Goal: Task Accomplishment & Management: Use online tool/utility

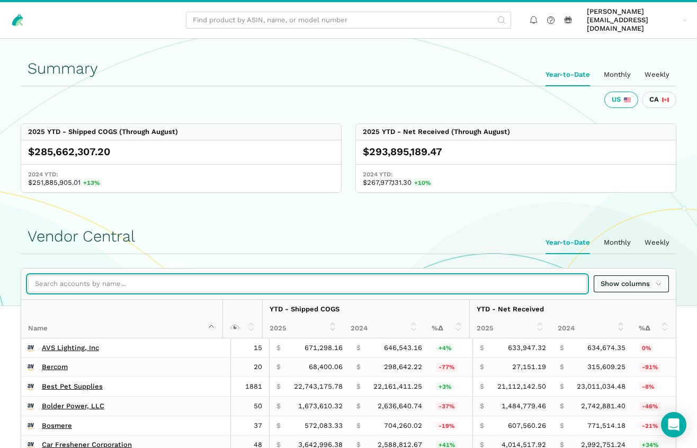
click at [149, 275] on input "search" at bounding box center [307, 283] width 559 height 17
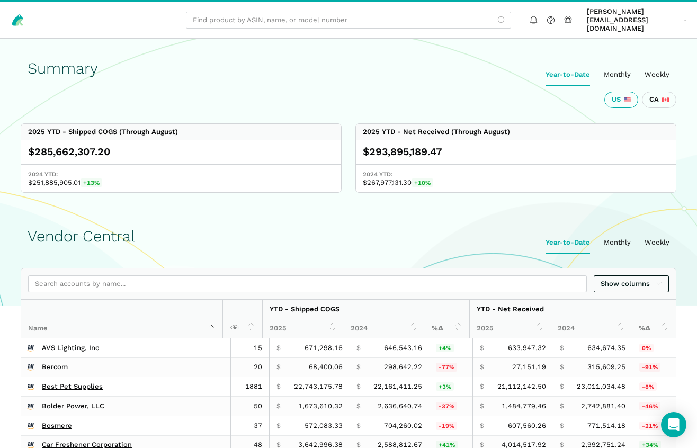
scroll to position [1621, 0]
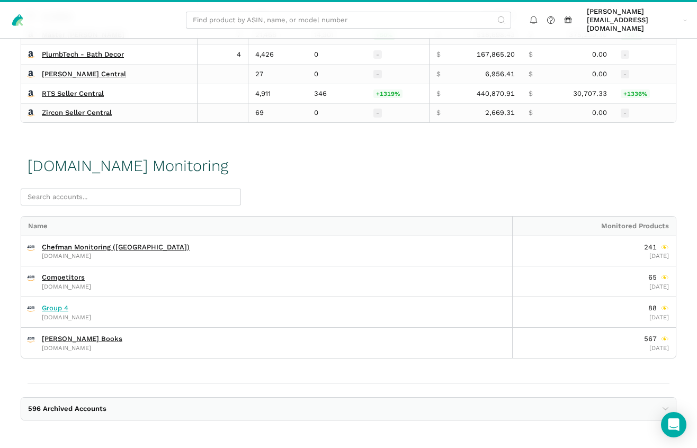
click at [61, 309] on link "Group 4" at bounding box center [55, 308] width 26 height 8
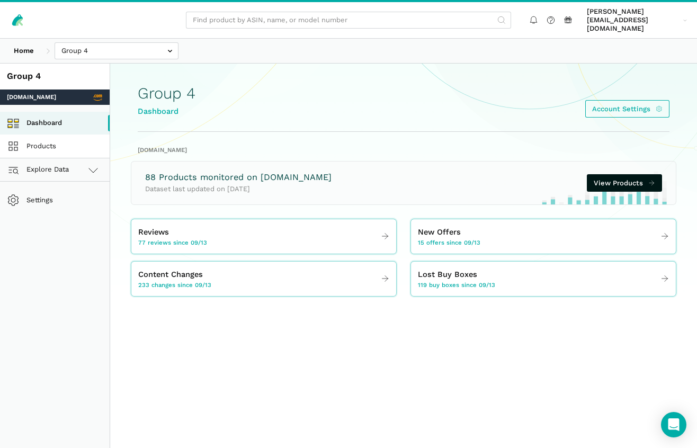
click at [95, 135] on link "Products" at bounding box center [55, 146] width 110 height 23
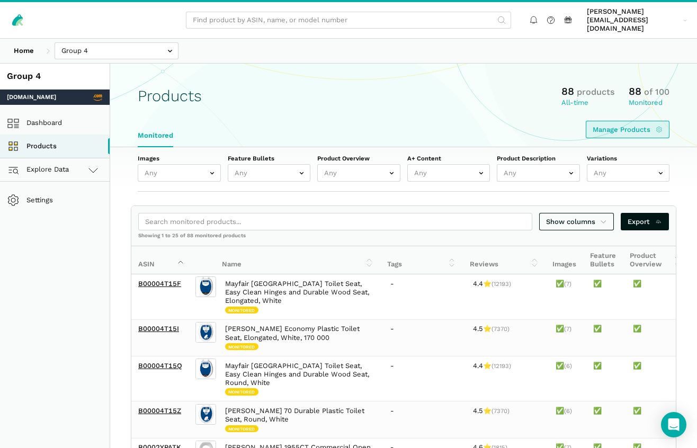
click at [622, 121] on link "Manage Products" at bounding box center [628, 129] width 84 height 17
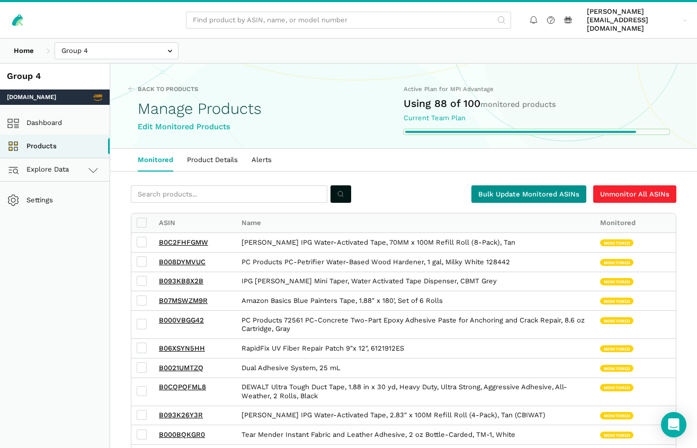
click at [505, 185] on link "Bulk Update Monitored ASINs" at bounding box center [528, 193] width 115 height 17
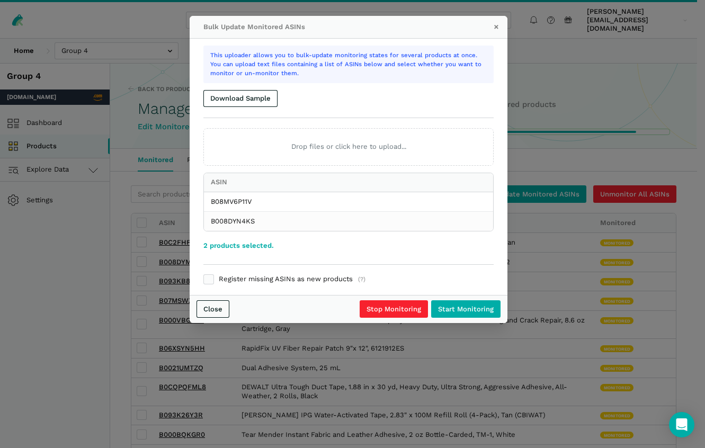
click at [274, 279] on label "Register missing ASINs as new products (?)" at bounding box center [348, 280] width 290 height 10
click at [204, 275] on input "Register missing ASINs as new products (?)" at bounding box center [203, 275] width 1 height 1
checkbox input "true"
click at [475, 311] on input "Start Monitoring" at bounding box center [465, 308] width 69 height 17
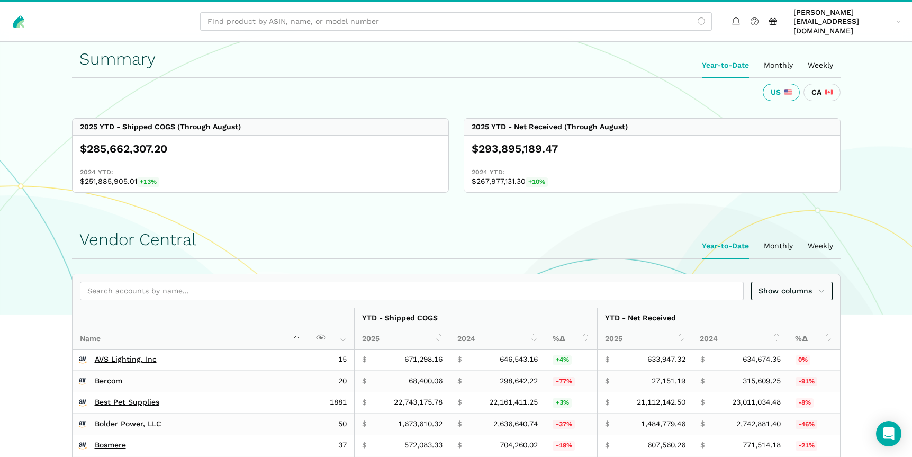
scroll to position [1299, 0]
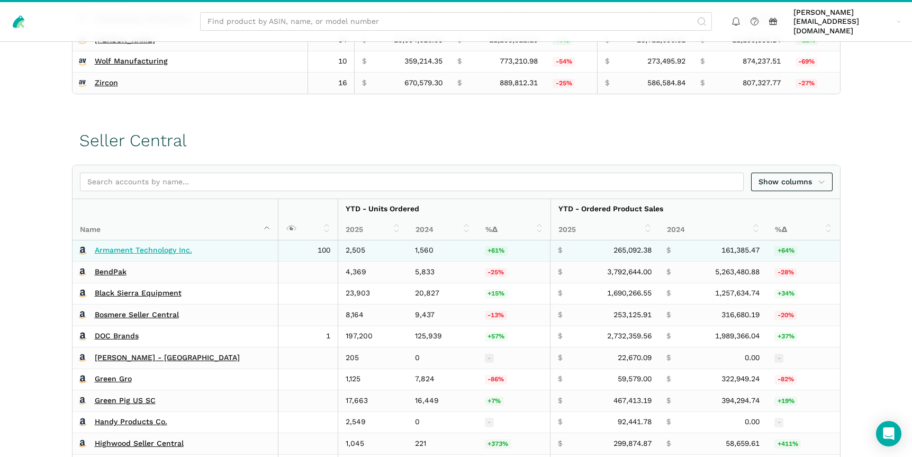
click at [138, 246] on link "Armament Technology Inc." at bounding box center [143, 251] width 97 height 10
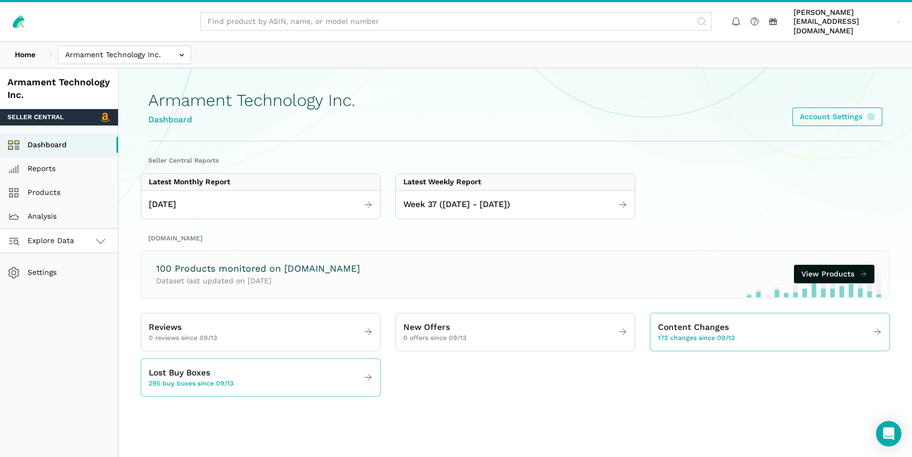
click at [99, 229] on link "Explore Data" at bounding box center [59, 241] width 118 height 24
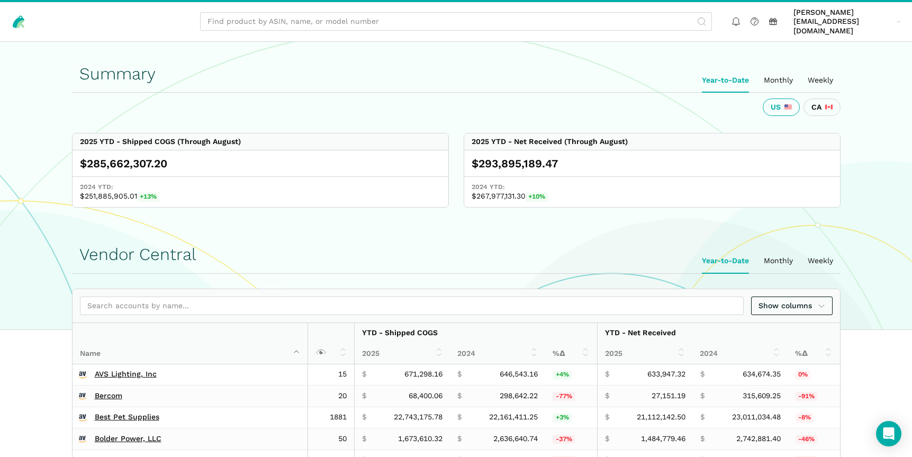
scroll to position [1299, 0]
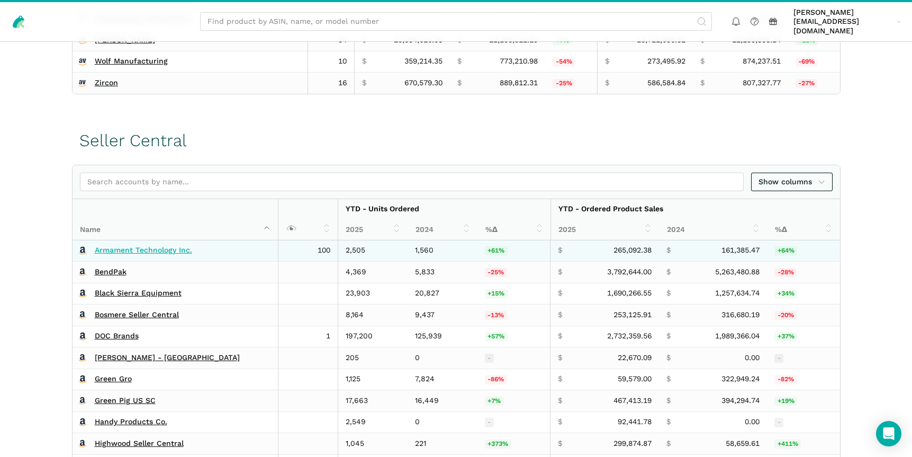
click at [146, 246] on link "Armament Technology Inc." at bounding box center [143, 251] width 97 height 10
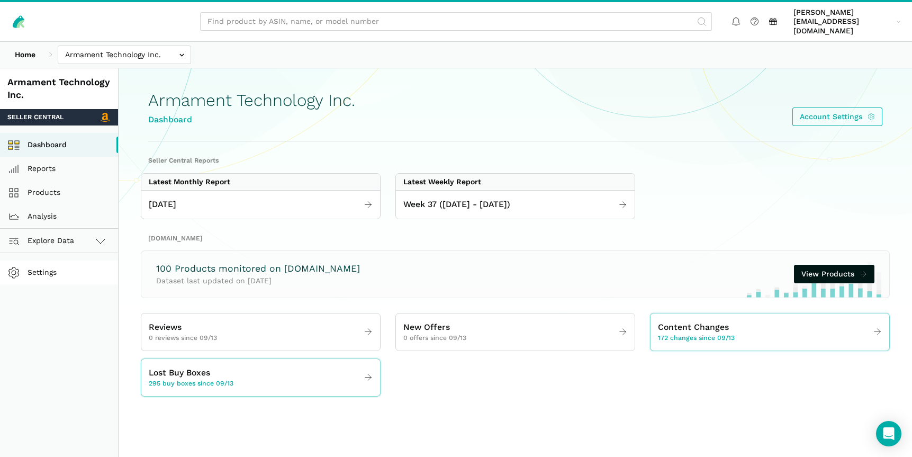
click at [78, 261] on link "Settings" at bounding box center [59, 273] width 118 height 24
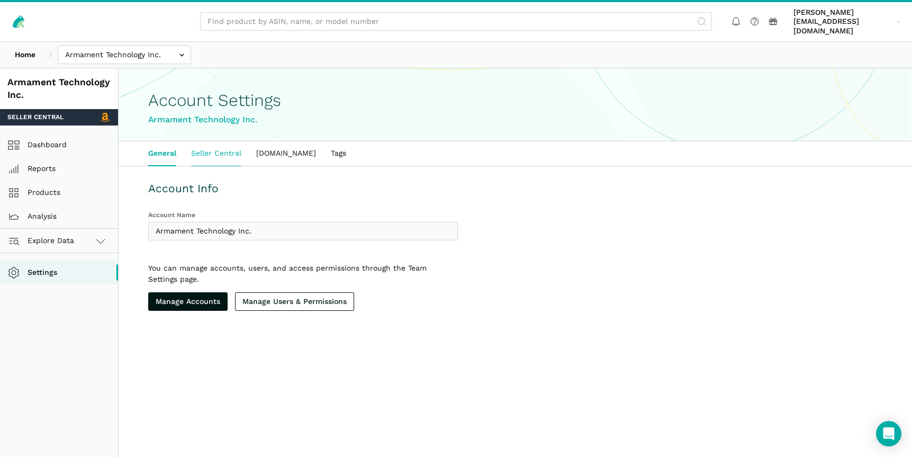
click at [229, 141] on link "Seller Central" at bounding box center [216, 153] width 65 height 24
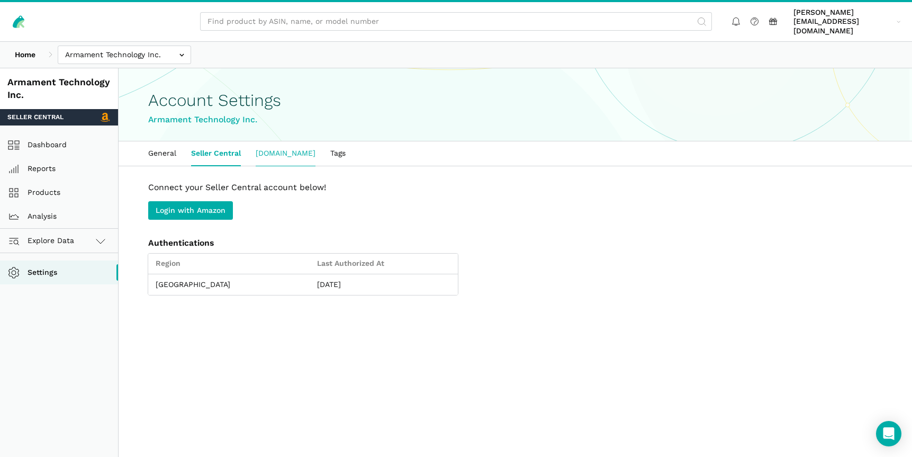
click at [281, 143] on link "Amazon.com" at bounding box center [285, 153] width 75 height 24
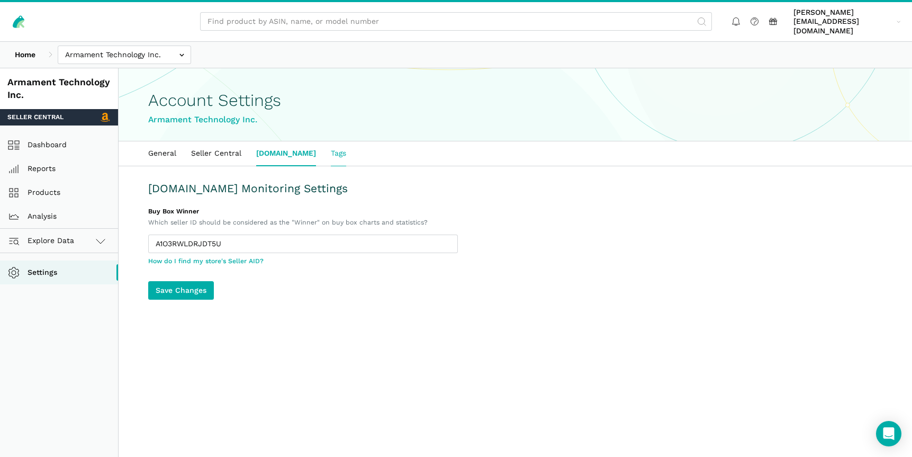
click at [324, 145] on link "Tags" at bounding box center [339, 153] width 30 height 24
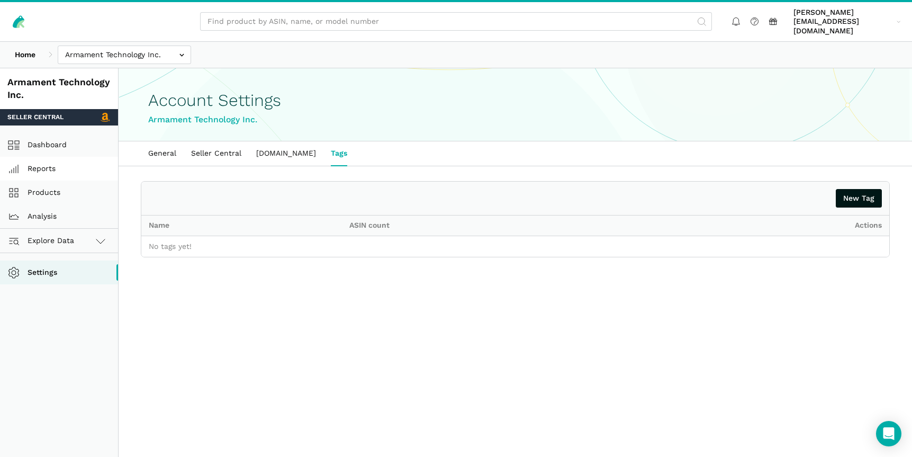
click at [46, 162] on link "Reports" at bounding box center [59, 169] width 118 height 24
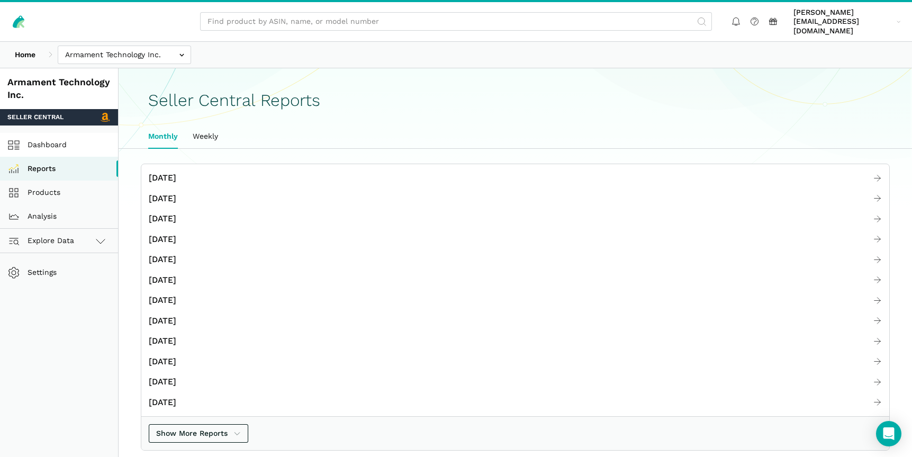
click at [48, 133] on link "Dashboard" at bounding box center [59, 145] width 118 height 24
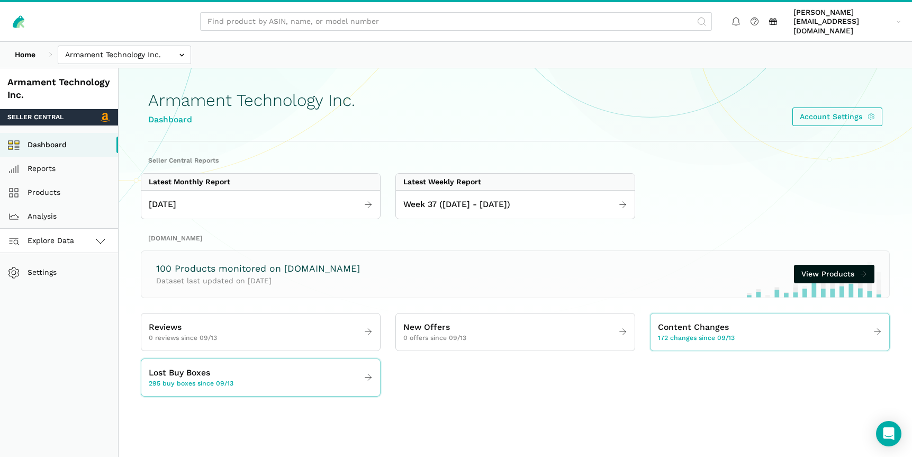
click at [64, 235] on span "Explore Data" at bounding box center [42, 241] width 63 height 13
click at [58, 260] on link "Seller Central" at bounding box center [59, 265] width 118 height 24
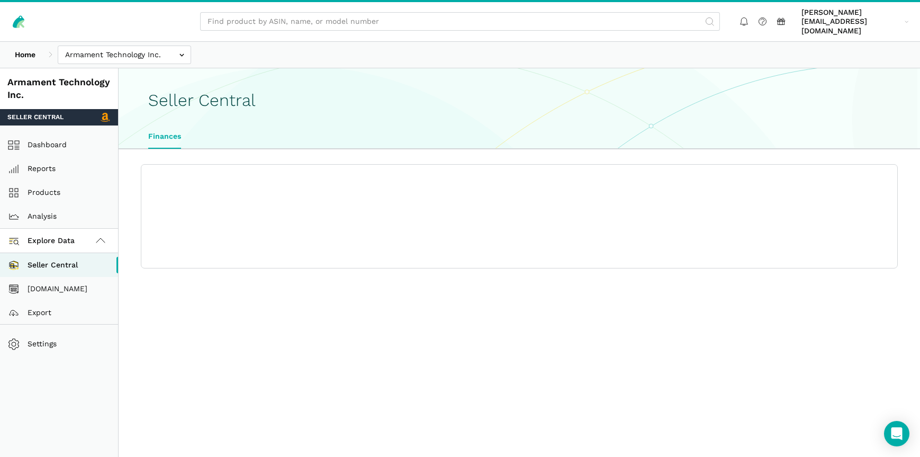
select select "25"
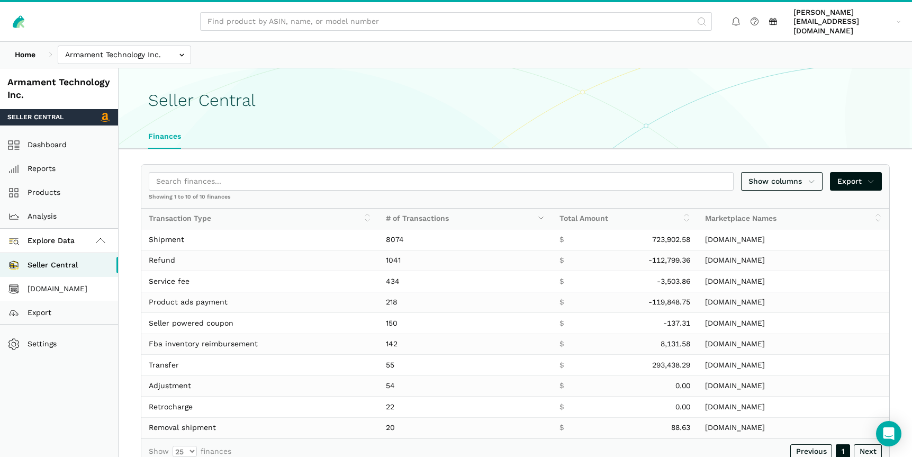
click at [55, 279] on link "[DOMAIN_NAME]" at bounding box center [59, 289] width 118 height 24
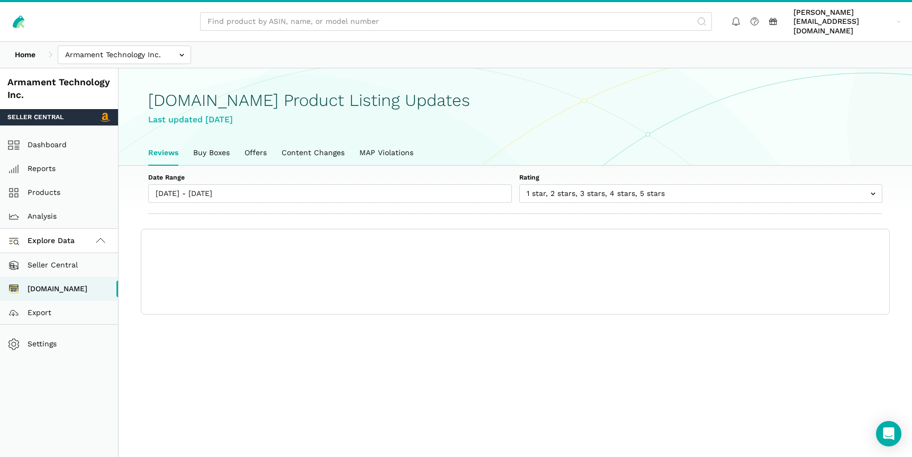
scroll to position [4, 0]
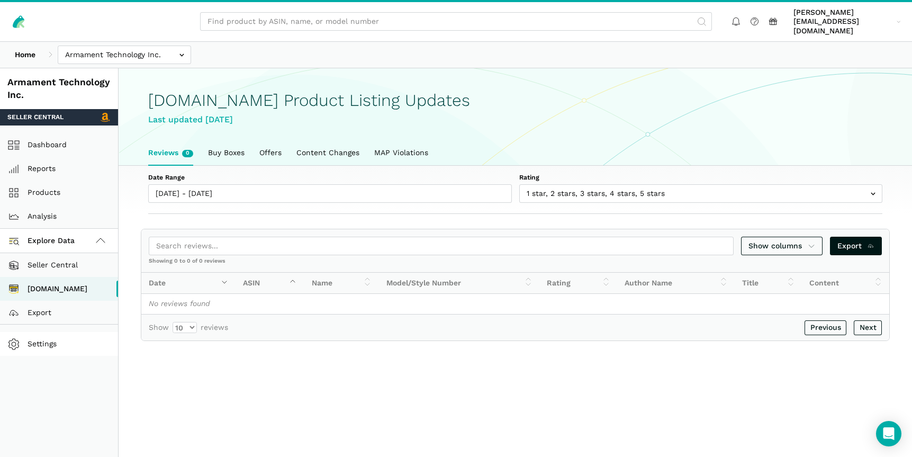
click at [41, 335] on link "Settings" at bounding box center [59, 344] width 118 height 24
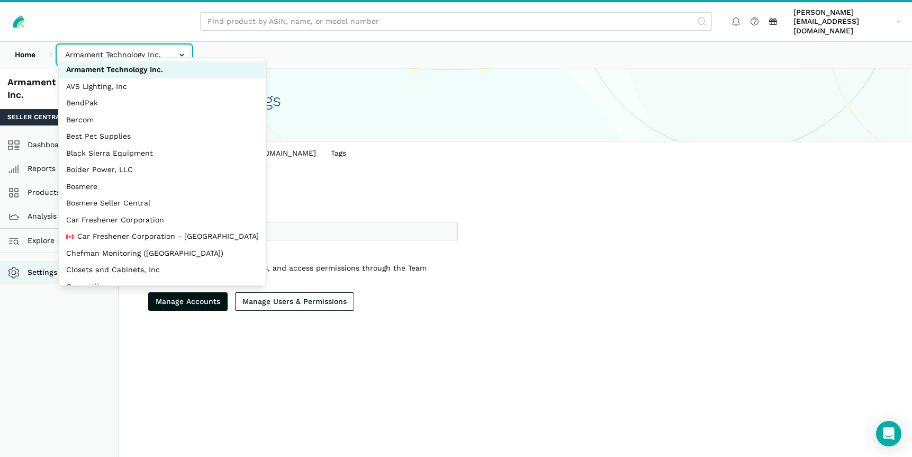
click at [109, 46] on input "text" at bounding box center [124, 55] width 133 height 19
select select "vDDJmSsxnt42AaM9StNdPJ21"
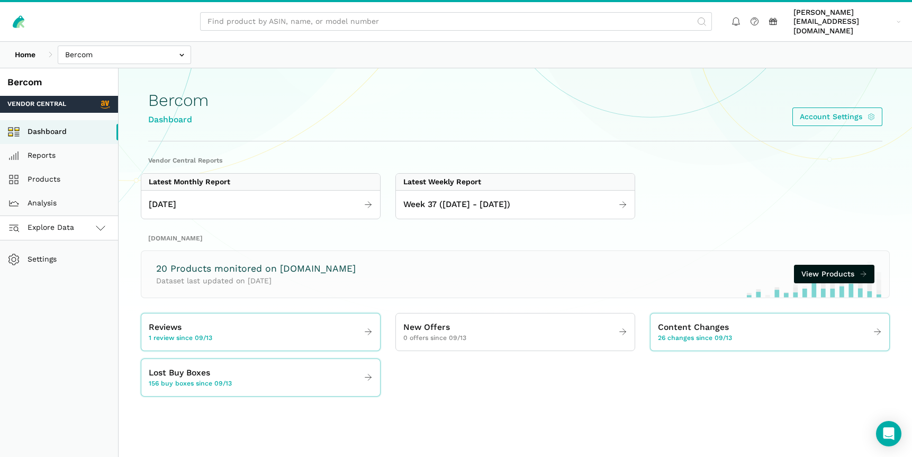
click at [82, 216] on link "Explore Data" at bounding box center [59, 228] width 118 height 24
click at [67, 288] on link "Advertising" at bounding box center [59, 300] width 118 height 24
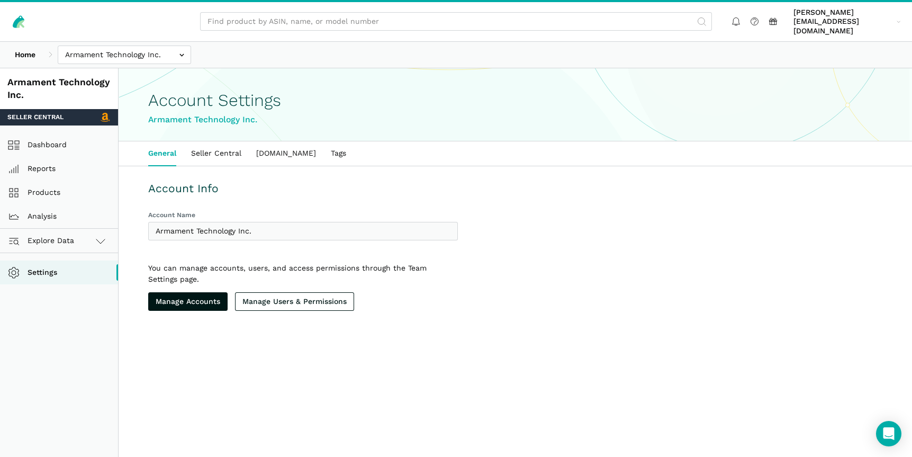
select select "vDDJmSsxnt42AaM9StNdPJ21"
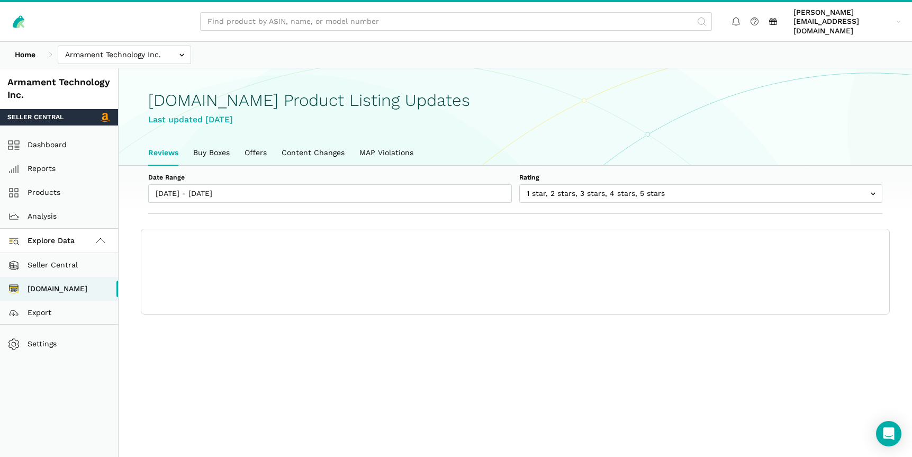
scroll to position [4, 0]
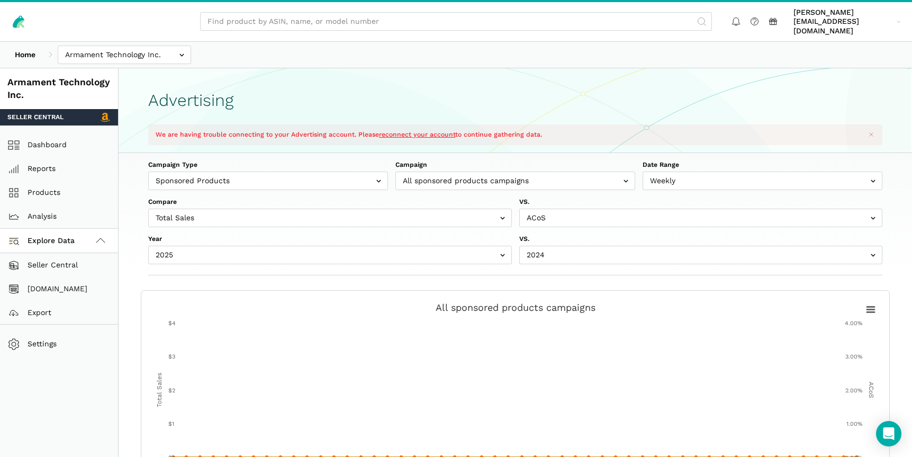
click at [280, 80] on section "Advertising We are having trouble connecting to your Advertising account. Pleas…" at bounding box center [516, 110] width 794 height 85
